Goal: Task Accomplishment & Management: Use online tool/utility

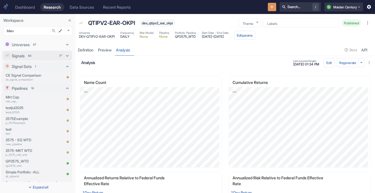
click at [43, 57] on div "Signals 68" at bounding box center [34, 56] width 45 height 6
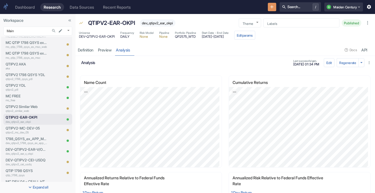
scroll to position [312, 0]
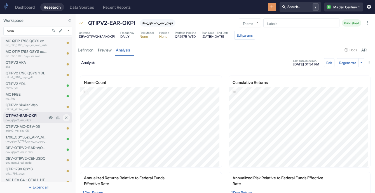
click at [25, 119] on p "dev_qtipv2_ear_okpi" at bounding box center [26, 120] width 41 height 4
click at [31, 152] on p "dev_qtipv2_ear_v_okpi" at bounding box center [26, 152] width 41 height 4
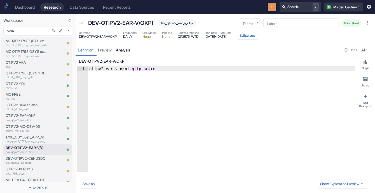
type textarea "x"
click at [125, 52] on link "analysis" at bounding box center [123, 49] width 18 height 11
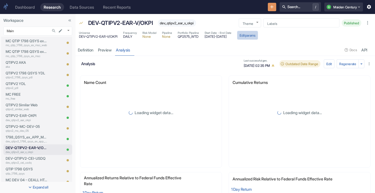
click at [258, 34] on button "Edit params" at bounding box center [247, 35] width 21 height 9
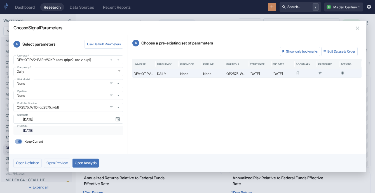
click at [101, 135] on div "​ [DATE] End Date" at bounding box center [68, 130] width 110 height 9
click at [18, 140] on input "Keep Current" at bounding box center [19, 142] width 13 height 4
checkbox input "false"
click at [59, 133] on input "[DATE]" at bounding box center [64, 130] width 88 height 6
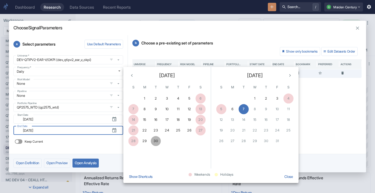
click at [156, 143] on button "30" at bounding box center [156, 141] width 10 height 10
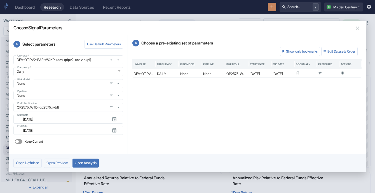
type input "[DATE]"
click at [84, 167] on button "Open Analysis" at bounding box center [86, 163] width 26 height 9
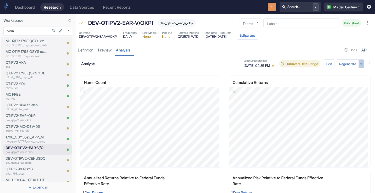
click at [359, 65] on icon "button" at bounding box center [361, 63] width 5 height 5
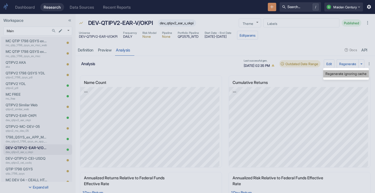
click at [348, 73] on li "Regenerate ignoring cache" at bounding box center [347, 73] width 46 height 7
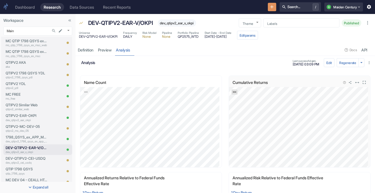
click at [233, 92] on icon "Export; Press ENTER to open" at bounding box center [235, 92] width 4 height 4
click at [248, 108] on link "CSV" at bounding box center [249, 107] width 16 height 6
click at [88, 91] on link "Export; Press ENTER to open" at bounding box center [86, 92] width 6 height 5
click at [106, 109] on link "CSV" at bounding box center [100, 107] width 16 height 6
